Goal: Task Accomplishment & Management: Use online tool/utility

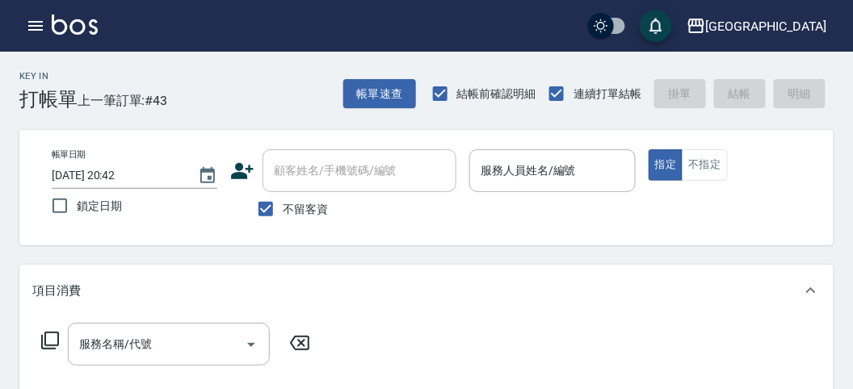
click at [273, 110] on div "Key In 打帳單 上一筆訂單:#43 帳單速查 結帳前確認明細 連續打單結帳 掛單 結帳 明細" at bounding box center [417, 81] width 834 height 59
click at [265, 78] on div "Key In 打帳單 上一筆訂單:#43 帳單速查 結帳前確認明細 連續打單結帳 掛單 結帳 明細" at bounding box center [417, 81] width 834 height 59
click at [242, 86] on div "Key In 打帳單 上一筆訂單:#43 帳單速查 結帳前確認明細 連續打單結帳 掛單 結帳 明細" at bounding box center [417, 81] width 834 height 59
click at [252, 85] on div "Key In 打帳單 上一筆訂單:#43 帳單速查 結帳前確認明細 連續打單結帳 掛單 結帳 明細" at bounding box center [417, 81] width 834 height 59
click at [326, 29] on div "名留市府 登出" at bounding box center [426, 26] width 853 height 52
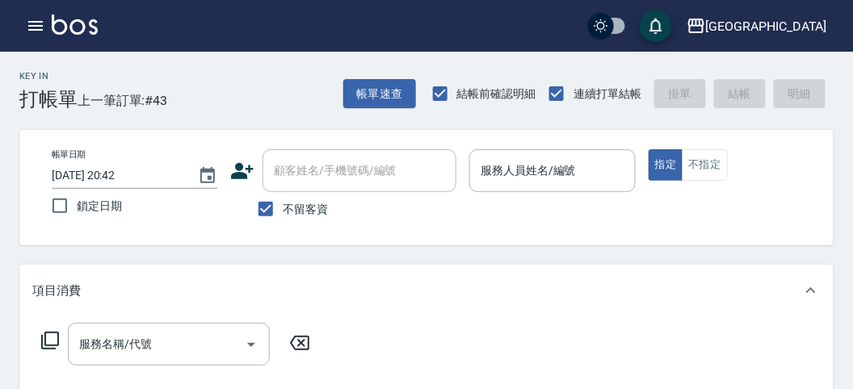
click at [279, 71] on div "Key In 打帳單 上一筆訂單:#43 帳單速查 結帳前確認明細 連續打單結帳 掛單 結帳 明細" at bounding box center [417, 81] width 834 height 59
click at [208, 66] on div "Key In 打帳單 上一筆訂單:#43 帳單速查 結帳前確認明細 連續打單結帳 掛單 結帳 明細" at bounding box center [417, 81] width 834 height 59
click at [244, 105] on div "Key In 打帳單 上一筆訂單:#43 帳單速查 結帳前確認明細 連續打單結帳 掛單 結帳 明細" at bounding box center [417, 81] width 834 height 59
click at [250, 103] on div "Key In 打帳單 上一筆訂單:#43 帳單速查 結帳前確認明細 連續打單結帳 掛單 結帳 明細" at bounding box center [417, 81] width 834 height 59
click at [281, 91] on div "Key In 打帳單 上一筆訂單:#43 帳單速查 結帳前確認明細 連續打單結帳 掛單 結帳 明細" at bounding box center [417, 81] width 834 height 59
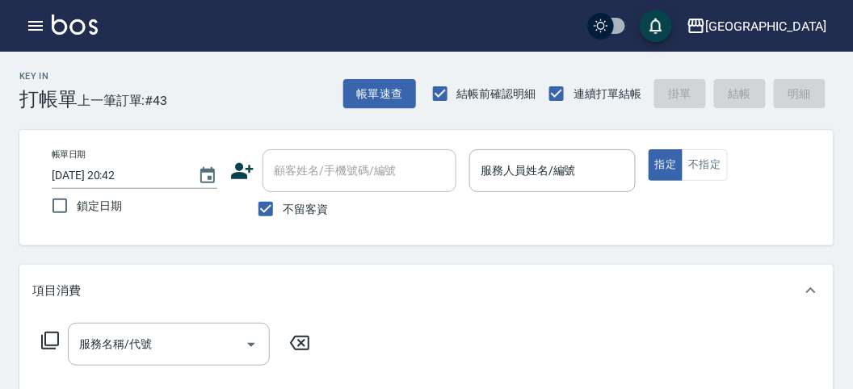
click at [261, 86] on div "Key In 打帳單 上一筆訂單:#43 帳單速查 結帳前確認明細 連續打單結帳 掛單 結帳 明細" at bounding box center [417, 81] width 834 height 59
click at [314, 5] on div "名留市府 登出" at bounding box center [426, 26] width 853 height 52
click at [32, 25] on icon "button" at bounding box center [35, 26] width 15 height 10
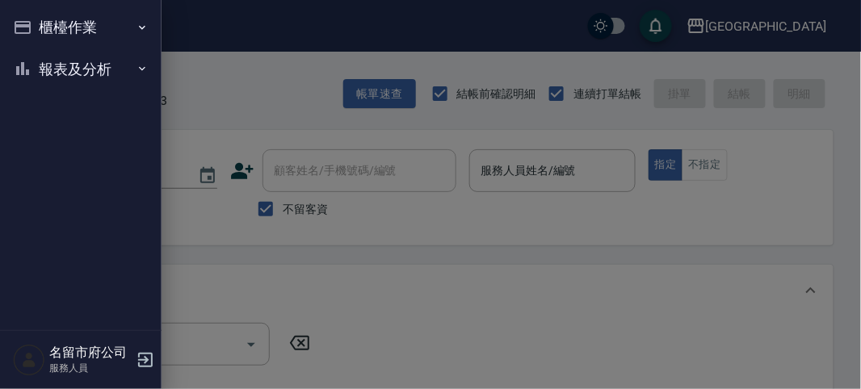
click at [56, 23] on button "櫃檯作業" at bounding box center [80, 27] width 149 height 42
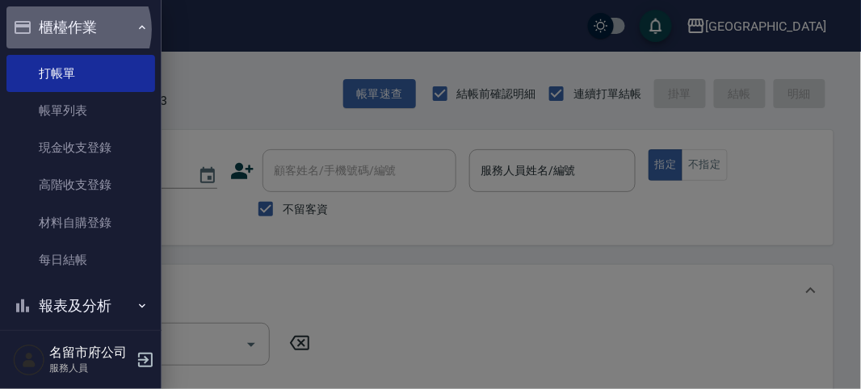
click at [74, 29] on button "櫃檯作業" at bounding box center [80, 27] width 149 height 42
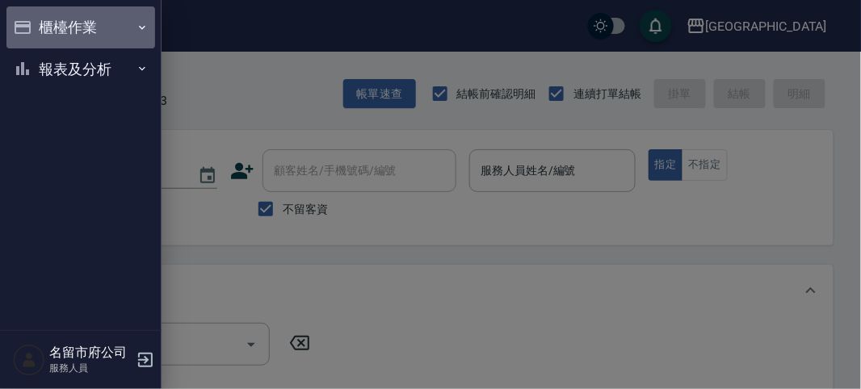
click at [74, 29] on button "櫃檯作業" at bounding box center [80, 27] width 149 height 42
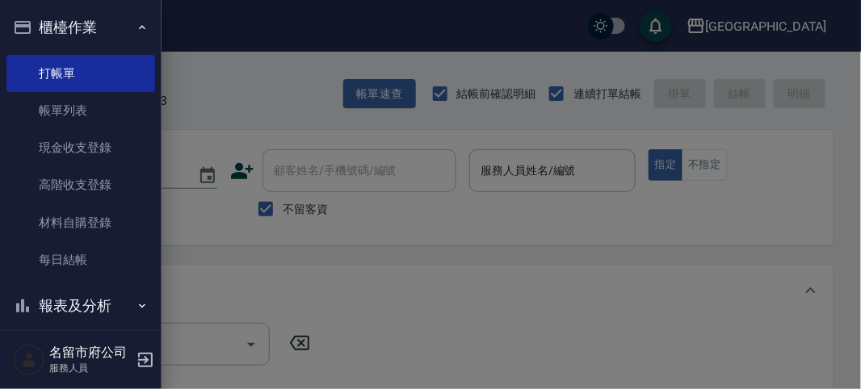
click at [64, 15] on button "櫃檯作業" at bounding box center [80, 27] width 149 height 42
